Goal: Information Seeking & Learning: Learn about a topic

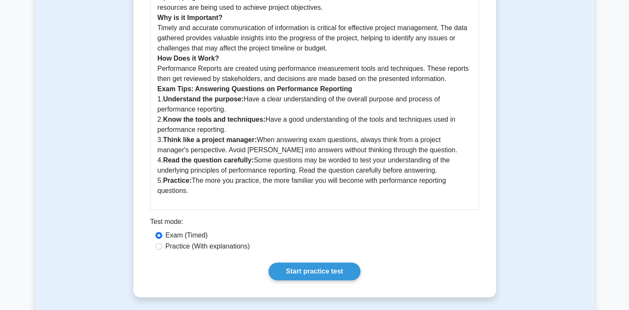
scroll to position [303, 0]
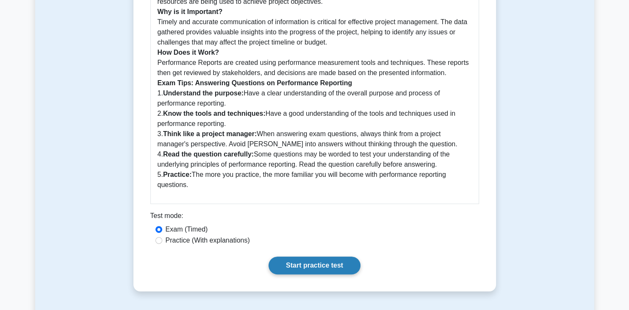
click at [309, 266] on link "Start practice test" at bounding box center [314, 265] width 92 height 18
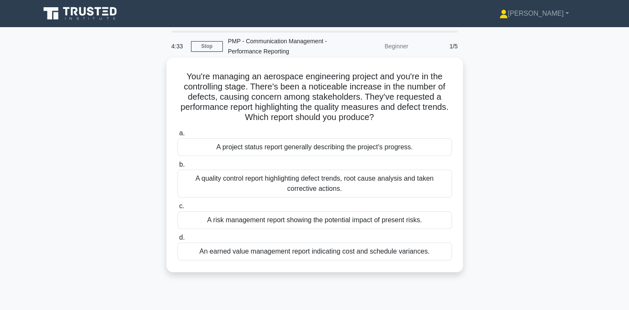
click at [272, 184] on div "A quality control report highlighting defect trends, root cause analysis and ta…" at bounding box center [314, 183] width 274 height 28
click at [177, 167] on input "b. A quality control report highlighting defect trends, root cause analysis and…" at bounding box center [177, 165] width 0 height 6
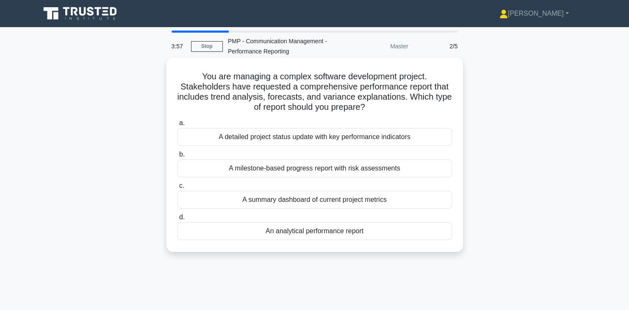
click at [311, 232] on div "An analytical performance report" at bounding box center [314, 231] width 274 height 18
click at [177, 220] on input "d. An analytical performance report" at bounding box center [177, 217] width 0 height 6
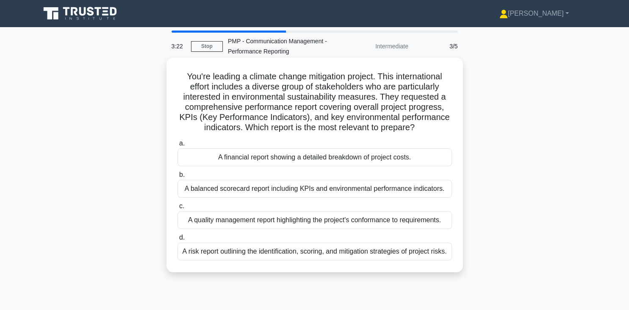
click at [310, 189] on div "A balanced scorecard report including KPIs and environmental performance indica…" at bounding box center [314, 189] width 274 height 18
click at [177, 177] on input "b. A balanced scorecard report including KPIs and environmental performance ind…" at bounding box center [177, 175] width 0 height 6
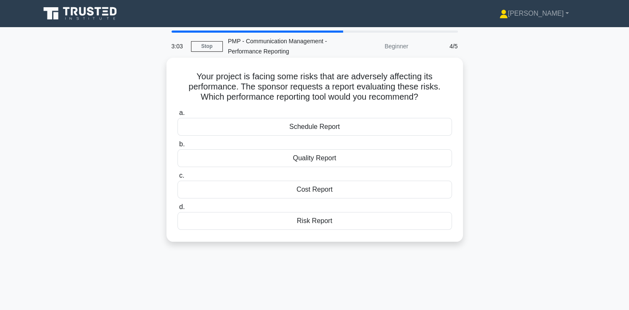
click at [315, 222] on div "Risk Report" at bounding box center [314, 221] width 274 height 18
click at [177, 210] on input "d. Risk Report" at bounding box center [177, 207] width 0 height 6
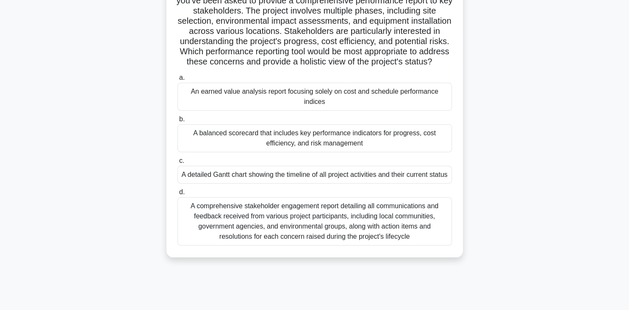
scroll to position [89, 0]
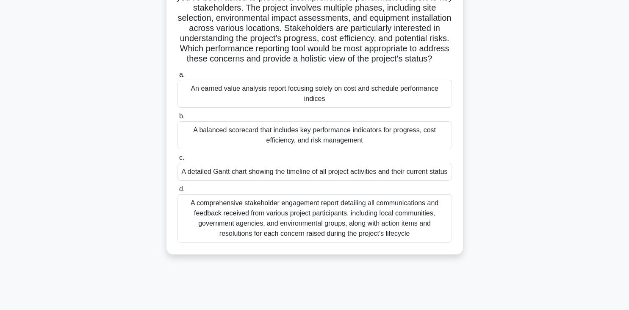
click at [333, 138] on div "A balanced scorecard that includes key performance indicators for progress, cos…" at bounding box center [314, 135] width 274 height 28
click at [177, 119] on input "b. A balanced scorecard that includes key performance indicators for progress, …" at bounding box center [177, 116] width 0 height 6
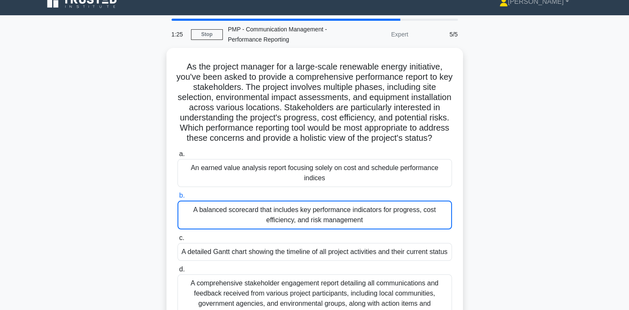
scroll to position [11, 0]
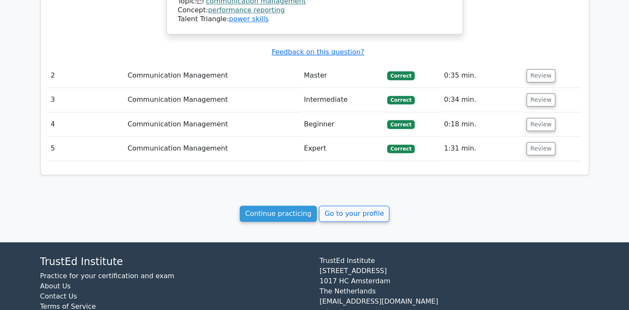
scroll to position [866, 0]
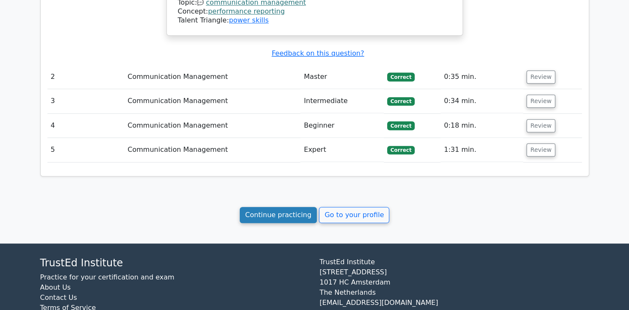
click at [282, 207] on link "Continue practicing" at bounding box center [278, 215] width 77 height 16
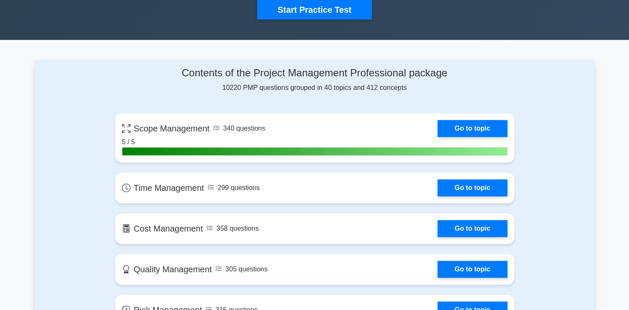
scroll to position [296, 0]
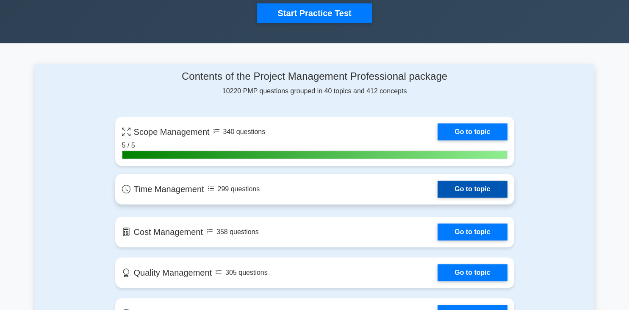
click at [456, 187] on link "Go to topic" at bounding box center [471, 188] width 69 height 17
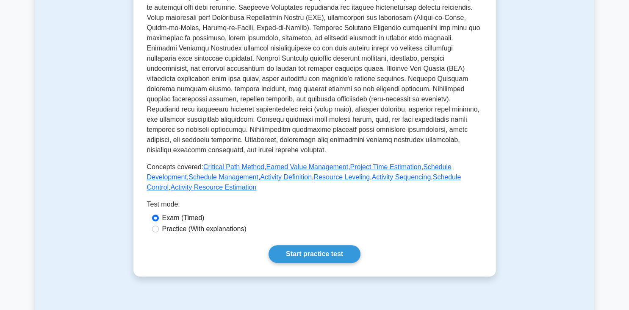
scroll to position [254, 0]
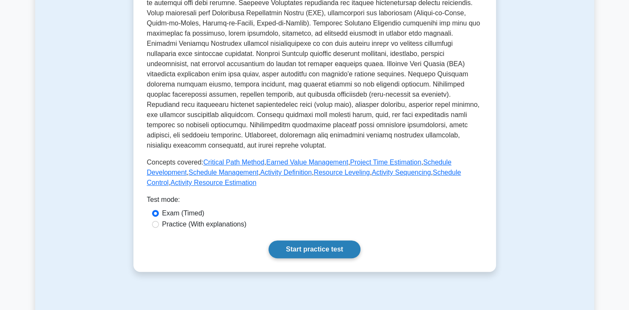
click at [324, 247] on link "Start practice test" at bounding box center [314, 249] width 92 height 18
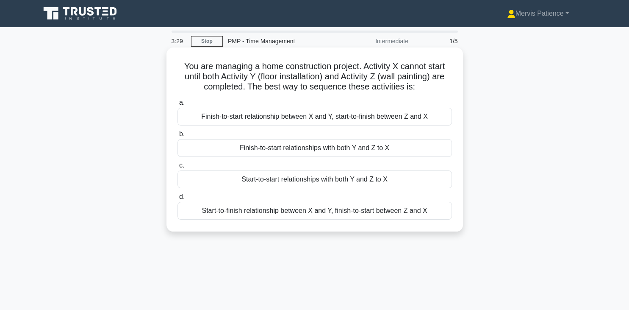
click at [345, 184] on div "Start-to-start relationships with both Y and Z to X" at bounding box center [314, 179] width 274 height 18
click at [177, 168] on input "c. Start-to-start relationships with both Y and Z to X" at bounding box center [177, 166] width 0 height 6
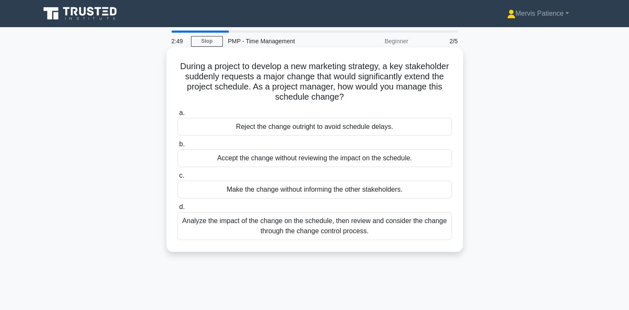
click at [266, 223] on div "Analyze the impact of the change on the schedule, then review and consider the …" at bounding box center [314, 226] width 274 height 28
click at [177, 210] on input "d. Analyze the impact of the change on the schedule, then review and consider t…" at bounding box center [177, 207] width 0 height 6
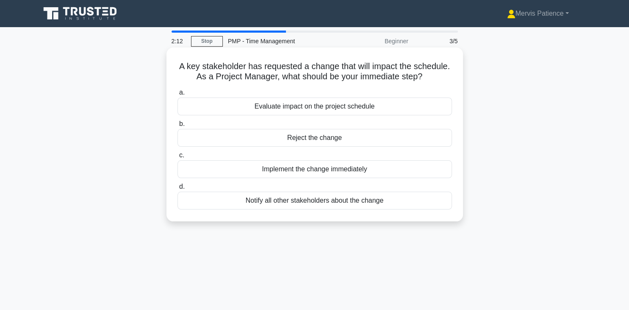
click at [331, 108] on div "Evaluate impact on the project schedule" at bounding box center [314, 106] width 274 height 18
click at [177, 95] on input "a. Evaluate impact on the project schedule" at bounding box center [177, 93] width 0 height 6
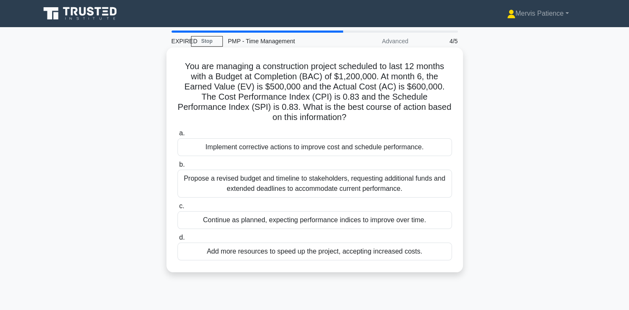
click at [315, 211] on div "Continue as planned, expecting performance indices to improve over time." at bounding box center [314, 220] width 274 height 18
click at [177, 209] on input "c. Continue as planned, expecting performance indices to improve over time." at bounding box center [177, 206] width 0 height 6
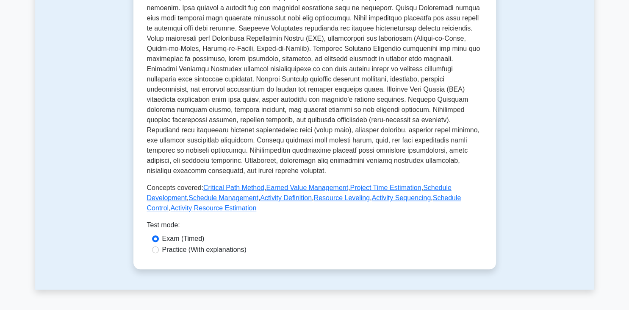
scroll to position [254, 0]
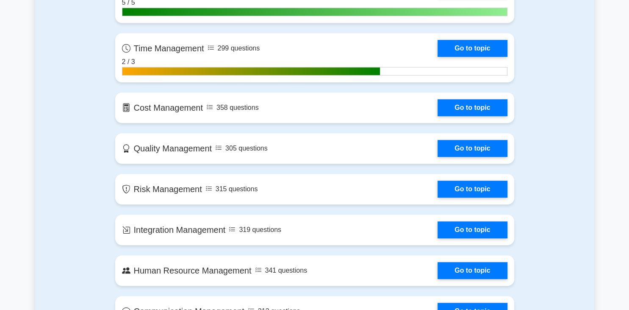
scroll to position [448, 0]
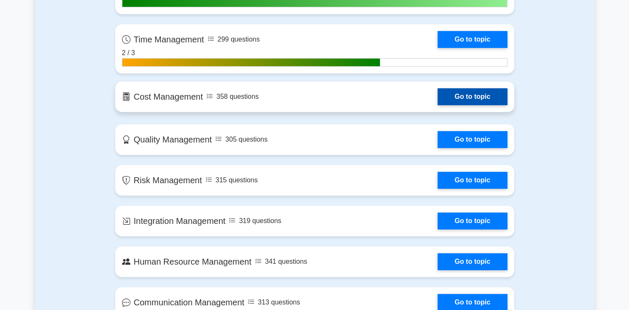
click at [463, 98] on link "Go to topic" at bounding box center [471, 96] width 69 height 17
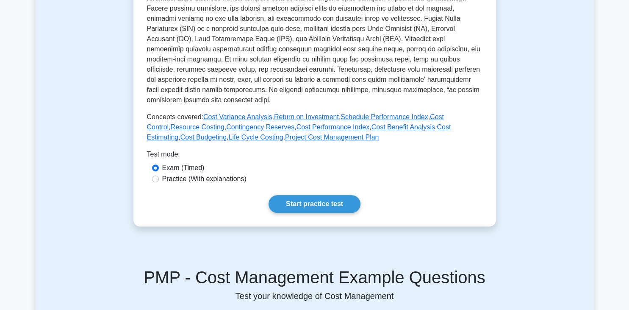
scroll to position [281, 0]
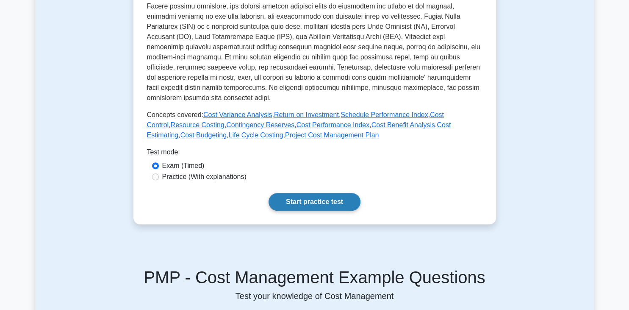
click at [309, 202] on link "Start practice test" at bounding box center [314, 202] width 92 height 18
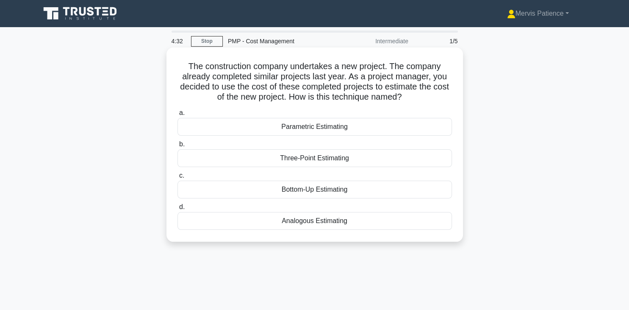
click at [314, 223] on div "Analogous Estimating" at bounding box center [314, 221] width 274 height 18
click at [177, 210] on input "d. Analogous Estimating" at bounding box center [177, 207] width 0 height 6
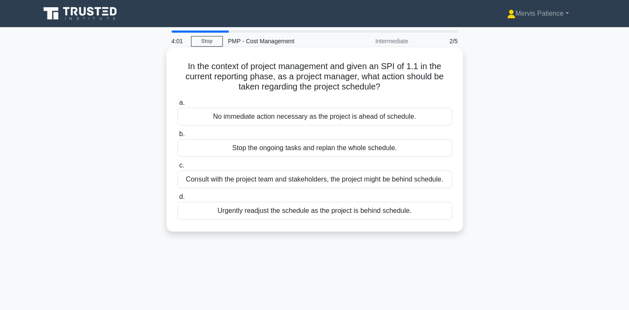
click at [331, 181] on div "Consult with the project team and stakeholders, the project might be behind sch…" at bounding box center [314, 179] width 274 height 18
click at [177, 168] on input "c. Consult with the project team and stakeholders, the project might be behind …" at bounding box center [177, 166] width 0 height 6
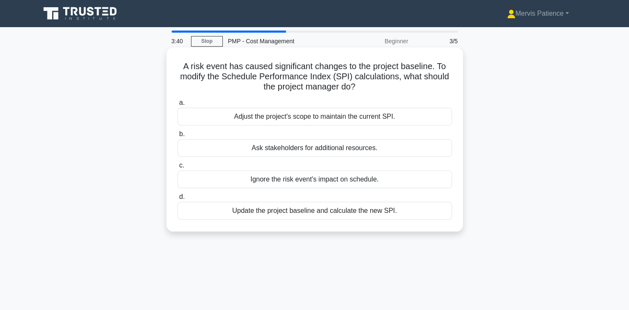
click at [284, 213] on div "Update the project baseline and calculate the new SPI." at bounding box center [314, 211] width 274 height 18
click at [177, 199] on input "d. Update the project baseline and calculate the new SPI." at bounding box center [177, 197] width 0 height 6
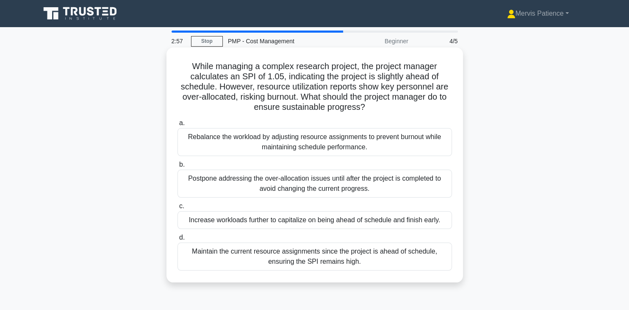
click at [330, 147] on div "Rebalance the workload by adjusting resource assignments to prevent burnout whi…" at bounding box center [314, 142] width 274 height 28
click at [177, 126] on input "a. Rebalance the workload by adjusting resource assignments to prevent burnout …" at bounding box center [177, 123] width 0 height 6
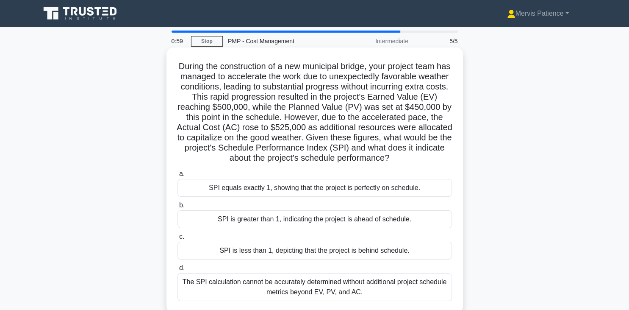
click at [333, 220] on div "SPI is greater than 1, indicating the project is ahead of schedule." at bounding box center [314, 219] width 274 height 18
click at [177, 208] on input "b. SPI is greater than 1, indicating the project is ahead of schedule." at bounding box center [177, 205] width 0 height 6
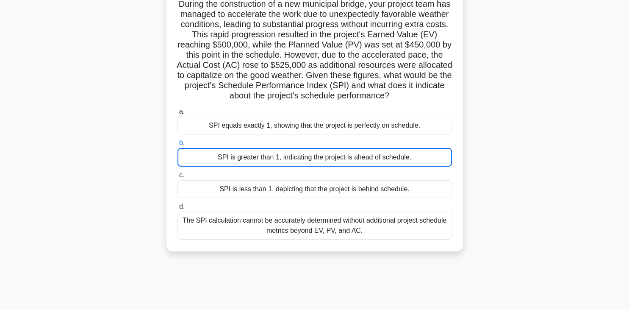
scroll to position [67, 0]
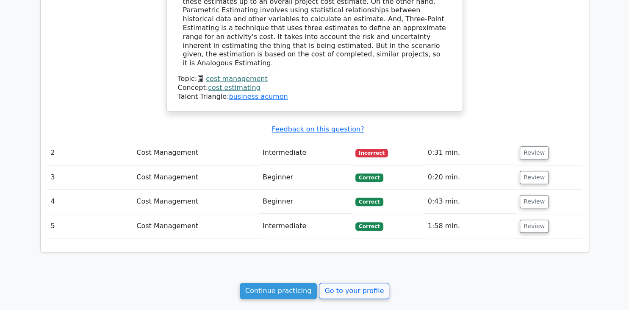
scroll to position [726, 0]
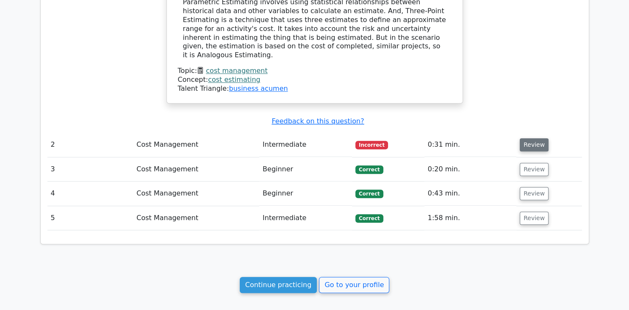
click at [527, 138] on button "Review" at bounding box center [534, 144] width 29 height 13
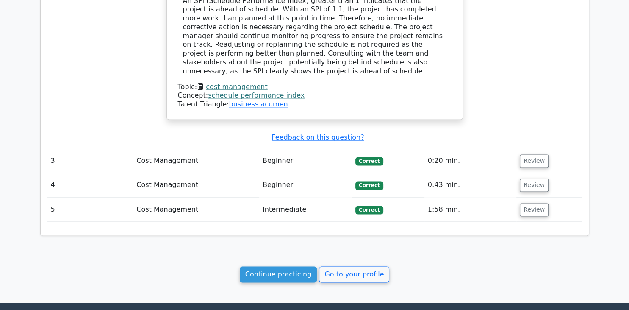
scroll to position [1093, 0]
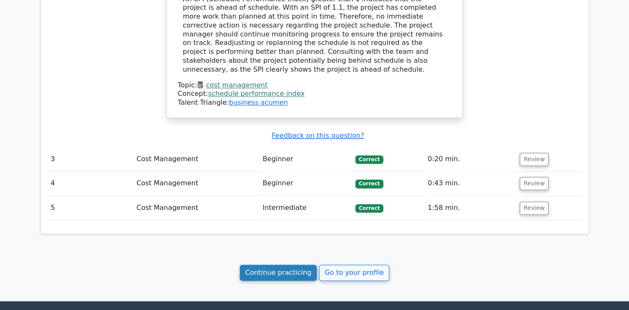
click at [293, 264] on link "Continue practicing" at bounding box center [278, 272] width 77 height 16
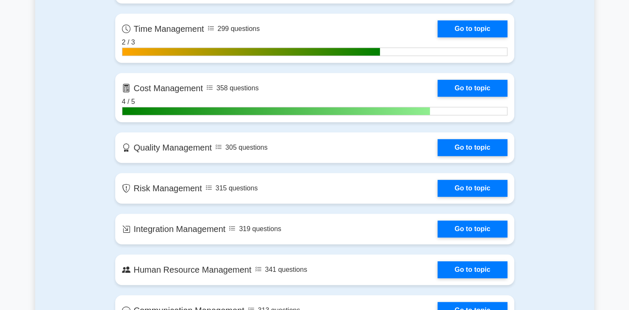
scroll to position [462, 0]
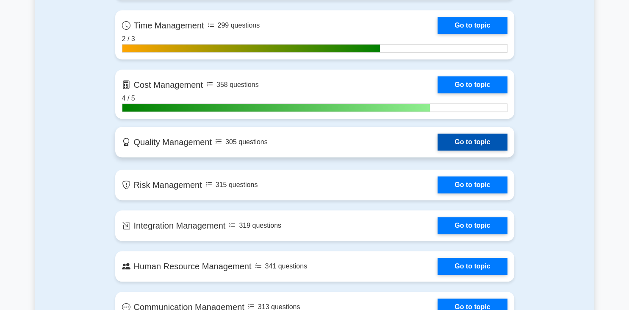
click at [481, 141] on link "Go to topic" at bounding box center [471, 141] width 69 height 17
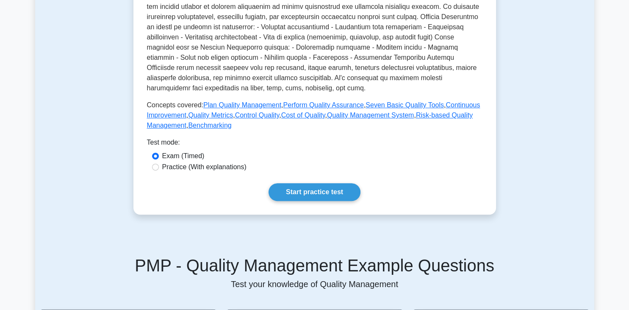
scroll to position [305, 0]
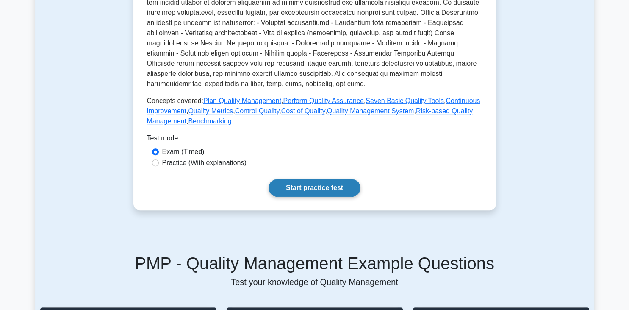
click at [323, 187] on link "Start practice test" at bounding box center [314, 188] width 92 height 18
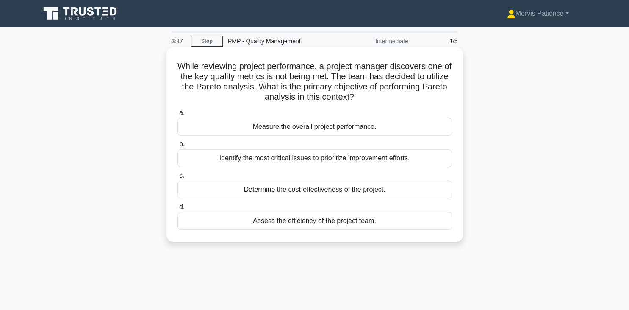
click at [301, 162] on div "Identify the most critical issues to prioritize improvement efforts." at bounding box center [314, 158] width 274 height 18
click at [177, 147] on input "b. Identify the most critical issues to prioritize improvement efforts." at bounding box center [177, 144] width 0 height 6
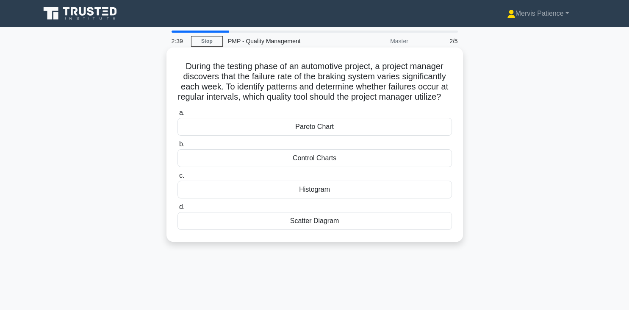
click at [321, 198] on div "Histogram" at bounding box center [314, 189] width 274 height 18
click at [177, 178] on input "c. Histogram" at bounding box center [177, 176] width 0 height 6
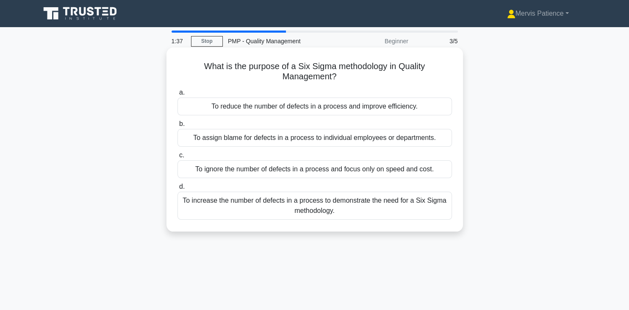
click at [341, 107] on div "To reduce the number of defects in a process and improve efficiency." at bounding box center [314, 106] width 274 height 18
click at [177, 95] on input "a. To reduce the number of defects in a process and improve efficiency." at bounding box center [177, 93] width 0 height 6
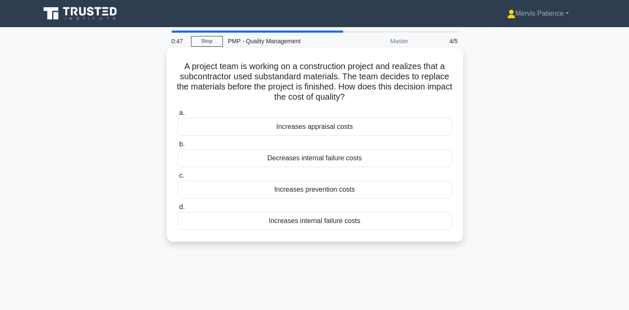
click at [309, 159] on div "Decreases internal failure costs" at bounding box center [314, 158] width 274 height 18
click at [177, 147] on input "b. Decreases internal failure costs" at bounding box center [177, 144] width 0 height 6
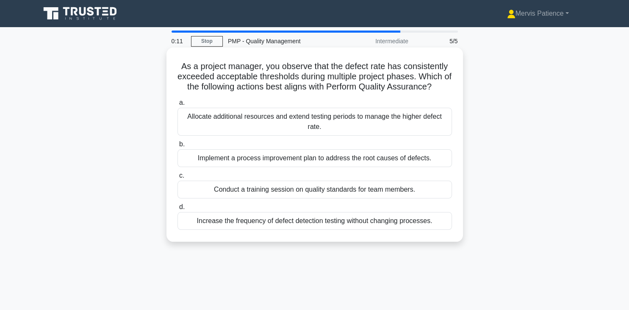
click at [296, 160] on div "Implement a process improvement plan to address the root causes of defects." at bounding box center [314, 158] width 274 height 18
click at [177, 147] on input "b. Implement a process improvement plan to address the root causes of defects." at bounding box center [177, 144] width 0 height 6
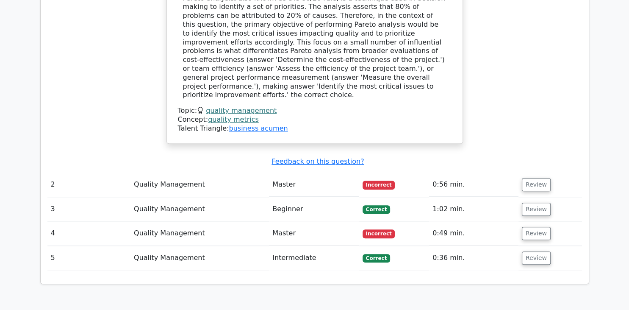
scroll to position [675, 0]
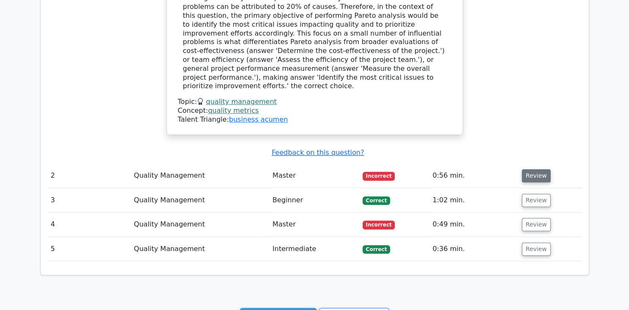
click at [531, 169] on button "Review" at bounding box center [536, 175] width 29 height 13
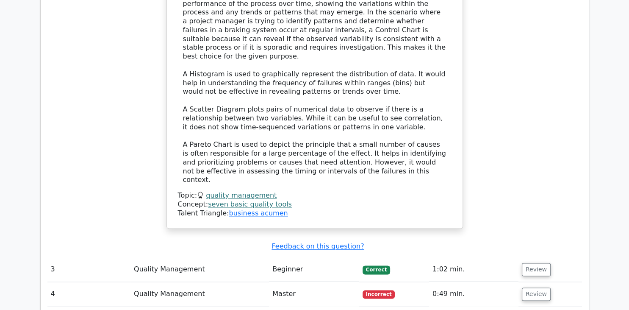
scroll to position [1154, 0]
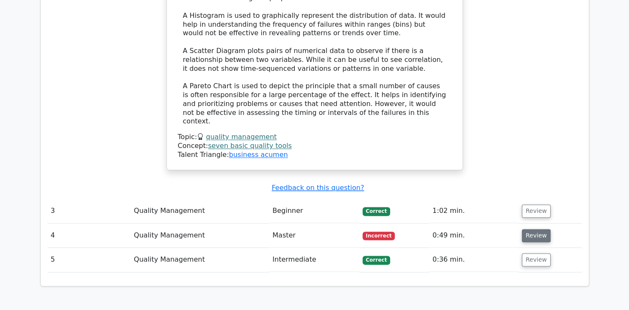
click at [534, 229] on button "Review" at bounding box center [536, 235] width 29 height 13
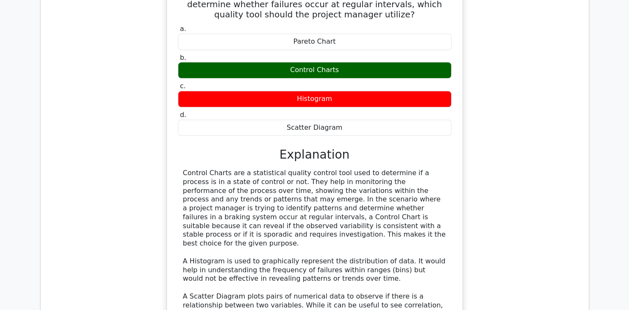
scroll to position [856, 0]
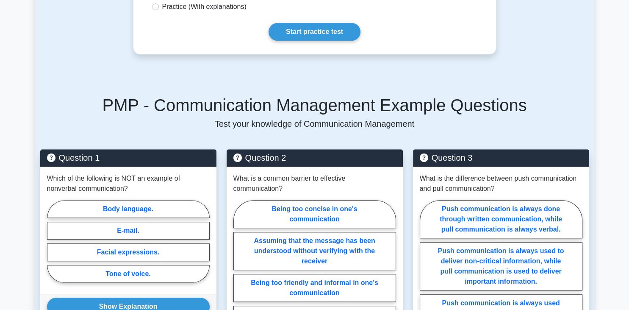
scroll to position [537, 0]
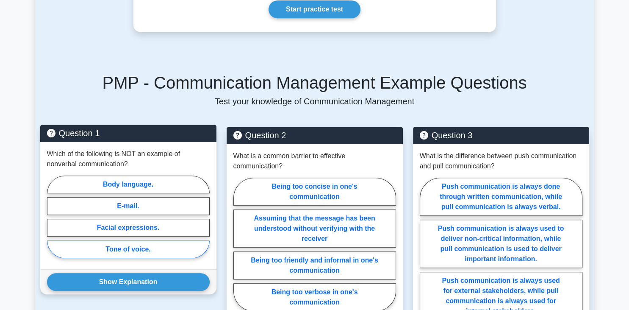
click at [121, 240] on label "Tone of voice." at bounding box center [128, 249] width 163 height 18
click at [53, 222] on input "Tone of voice." at bounding box center [50, 219] width 6 height 6
radio input "true"
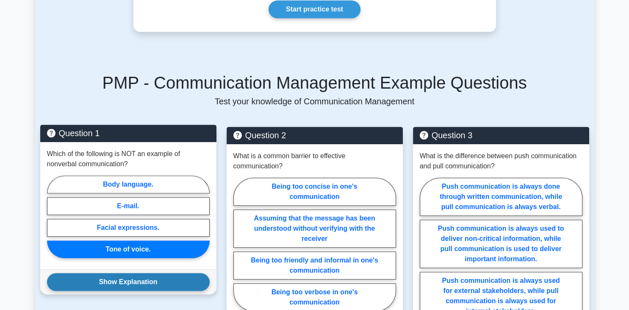
click at [123, 273] on button "Show Explanation" at bounding box center [128, 282] width 163 height 18
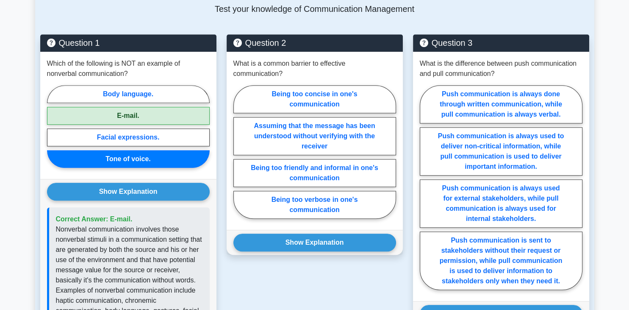
scroll to position [626, 0]
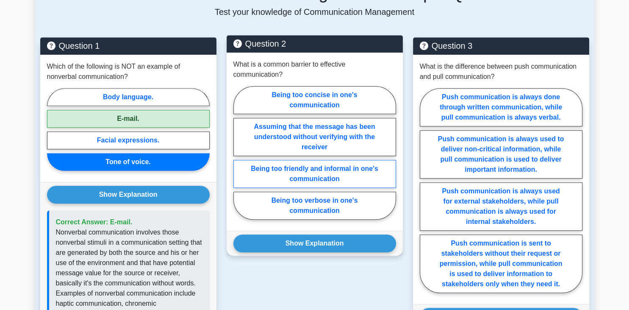
click at [315, 165] on label "Being too friendly and informal in one's communication" at bounding box center [314, 174] width 163 height 28
click at [239, 158] on input "Being too friendly and informal in one's communication" at bounding box center [236, 155] width 6 height 6
radio input "true"
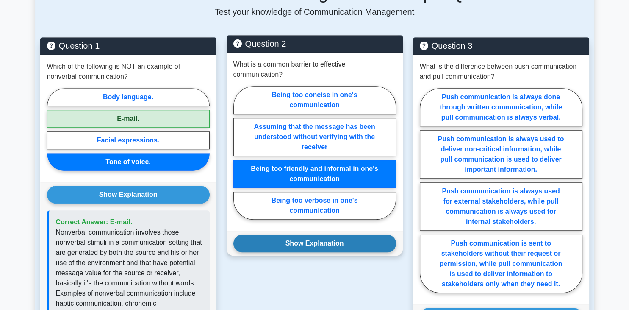
click at [318, 234] on button "Show Explanation" at bounding box center [314, 243] width 163 height 18
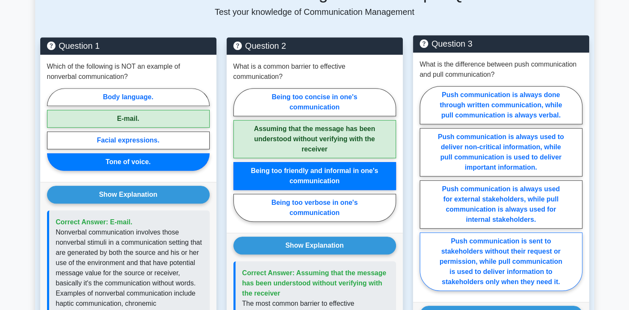
click at [529, 250] on label "Push communication is sent to stakeholders without their request or permission,…" at bounding box center [501, 261] width 163 height 58
click at [425, 194] on input "Push communication is sent to stakeholders without their request or permission,…" at bounding box center [423, 191] width 6 height 6
radio input "true"
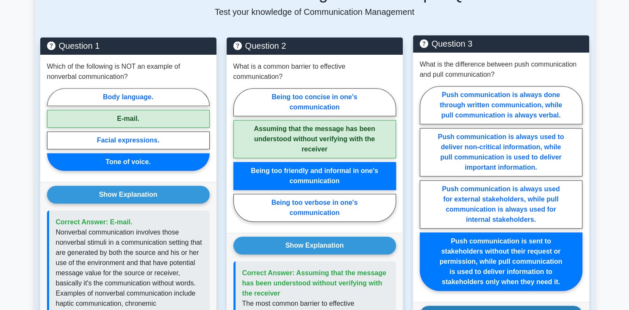
click at [495, 305] on button "Show Explanation" at bounding box center [501, 314] width 163 height 18
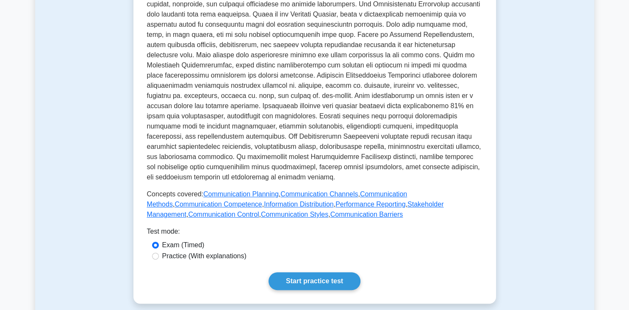
scroll to position [278, 0]
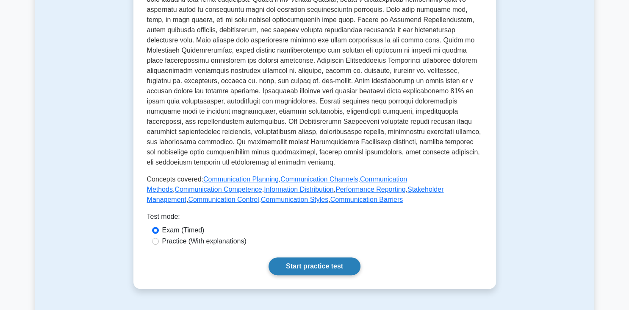
click at [295, 257] on link "Start practice test" at bounding box center [314, 266] width 92 height 18
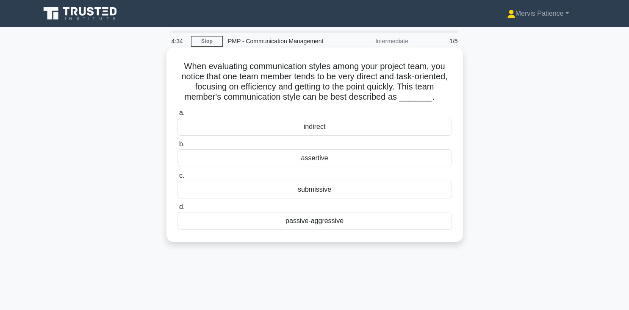
click at [314, 160] on div "assertive" at bounding box center [314, 158] width 274 height 18
click at [177, 147] on input "b. assertive" at bounding box center [177, 144] width 0 height 6
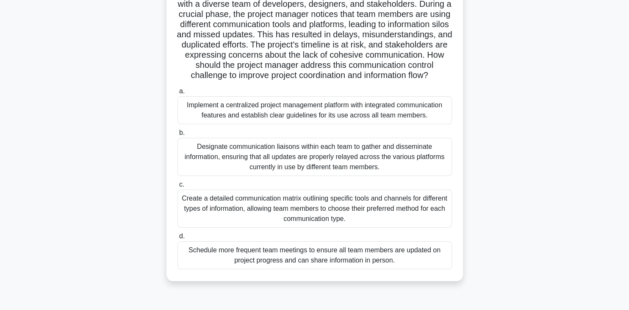
scroll to position [97, 0]
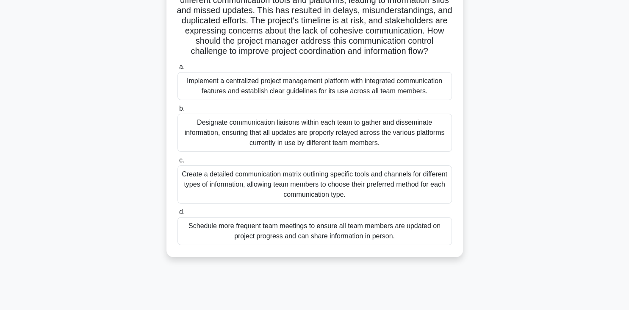
click at [338, 86] on div "Implement a centralized project management platform with integrated communicati…" at bounding box center [314, 86] width 274 height 28
click at [177, 70] on input "a. Implement a centralized project management platform with integrated communic…" at bounding box center [177, 67] width 0 height 6
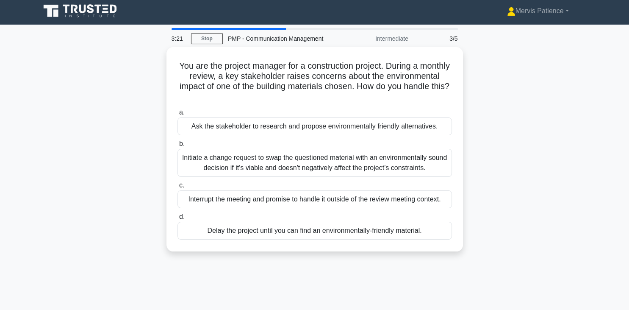
scroll to position [0, 0]
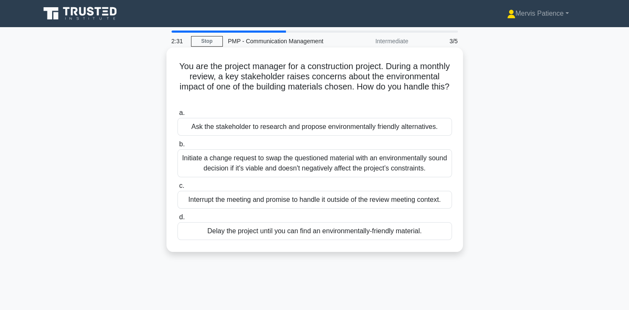
click at [291, 157] on div "Initiate a change request to swap the questioned material with an environmental…" at bounding box center [314, 163] width 274 height 28
click at [177, 147] on input "b. Initiate a change request to swap the questioned material with an environmen…" at bounding box center [177, 144] width 0 height 6
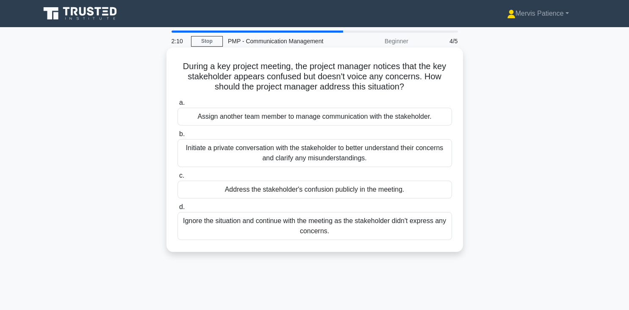
click at [318, 158] on div "Initiate a private conversation with the stakeholder to better understand their…" at bounding box center [314, 153] width 274 height 28
click at [177, 137] on input "b. Initiate a private conversation with the stakeholder to better understand th…" at bounding box center [177, 134] width 0 height 6
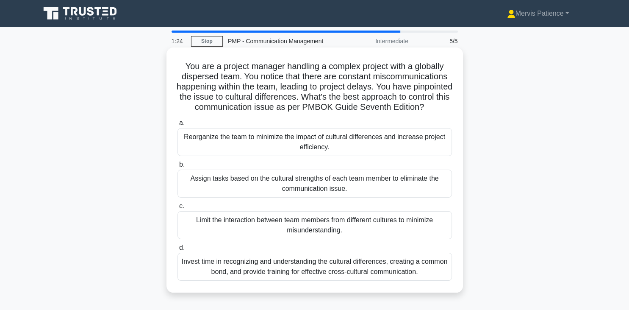
click at [282, 280] on div "Invest time in recognizing and understanding the cultural differences, creating…" at bounding box center [314, 266] width 274 height 28
click at [177, 250] on input "d. Invest time in recognizing and understanding the cultural differences, creat…" at bounding box center [177, 248] width 0 height 6
